Goal: Find specific page/section: Find specific page/section

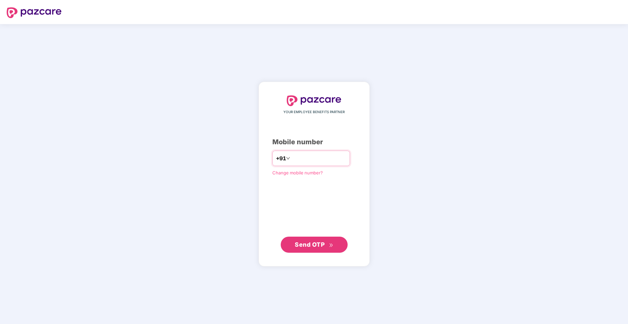
type input "**********"
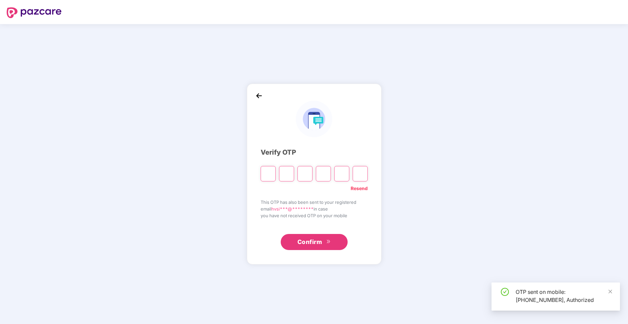
click at [271, 176] on input "Please enter verification code. Digit 1" at bounding box center [268, 173] width 15 height 15
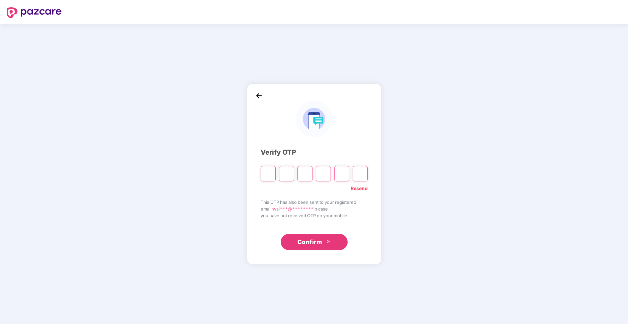
click at [273, 175] on input "Please enter verification code. Digit 1" at bounding box center [268, 173] width 15 height 15
type input "*"
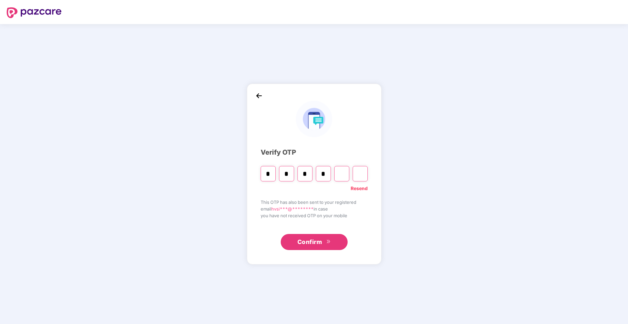
type input "*"
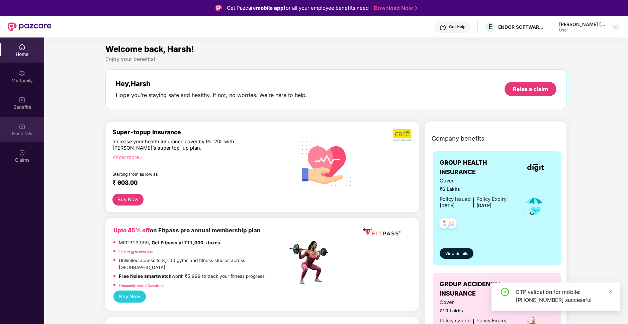
click at [22, 134] on div "Hospitals" at bounding box center [22, 133] width 44 height 7
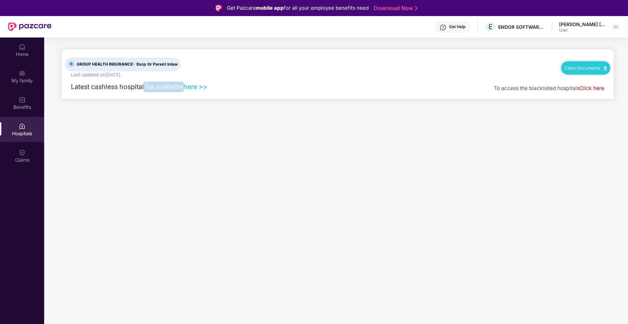
drag, startPoint x: 183, startPoint y: 87, endPoint x: 143, endPoint y: 87, distance: 39.5
click at [143, 87] on span "Latest cashless hospital list available" at bounding box center [127, 87] width 112 height 8
click at [200, 88] on link "here >>" at bounding box center [195, 87] width 24 height 8
